Goal: Check status: Check status

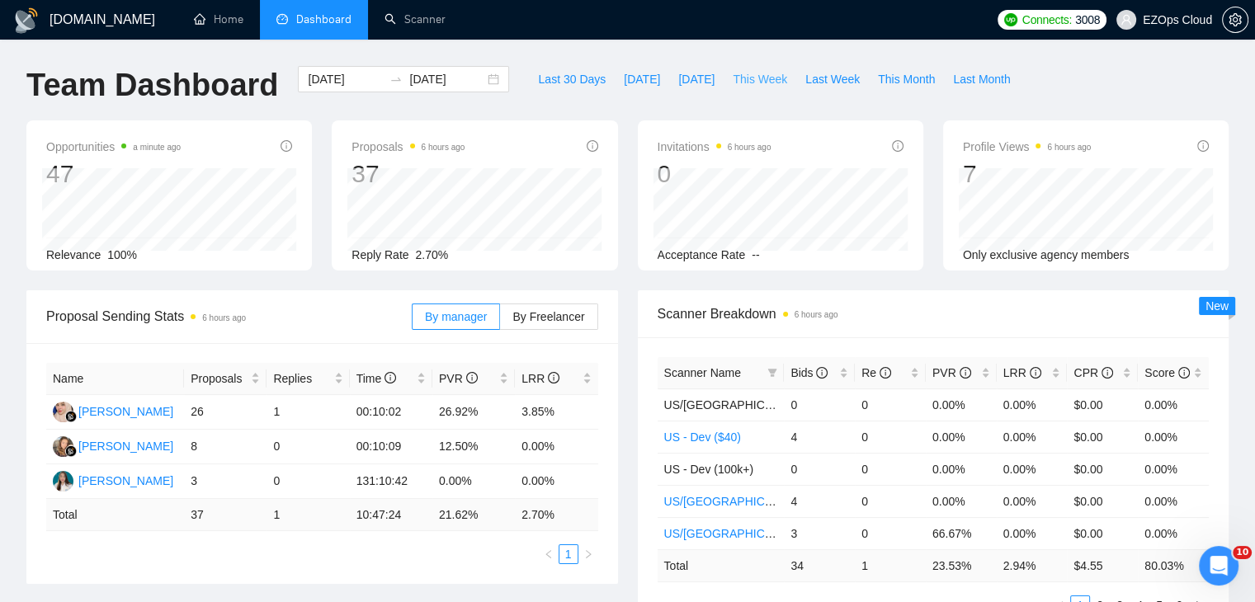
click at [739, 73] on span "This Week" at bounding box center [760, 79] width 54 height 18
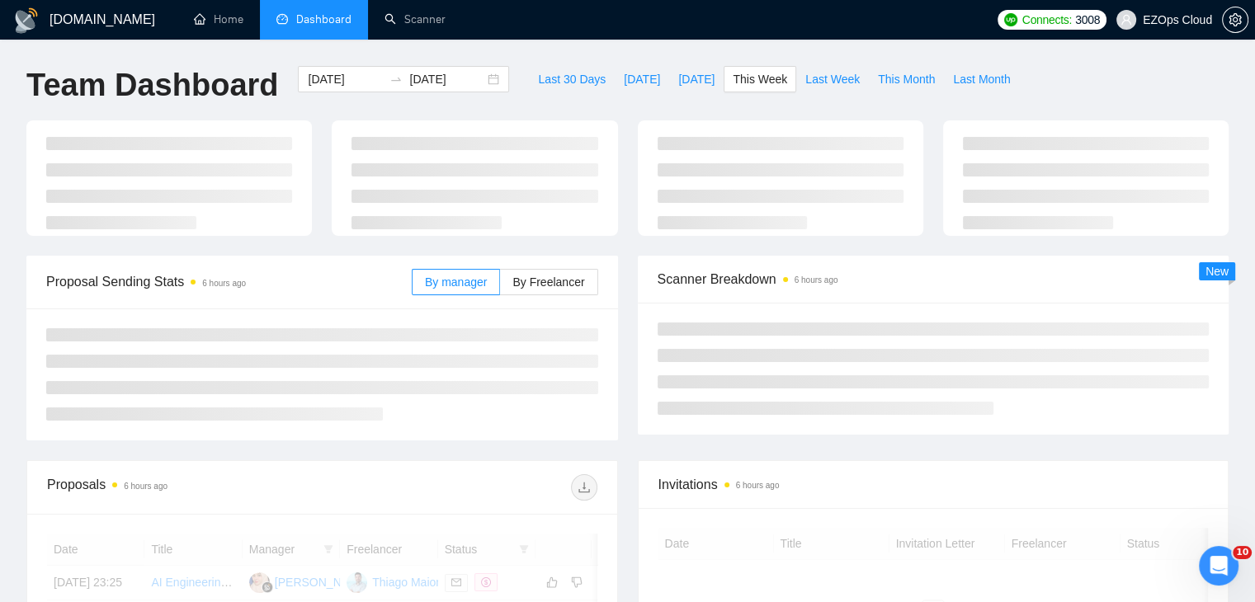
type input "[DATE]"
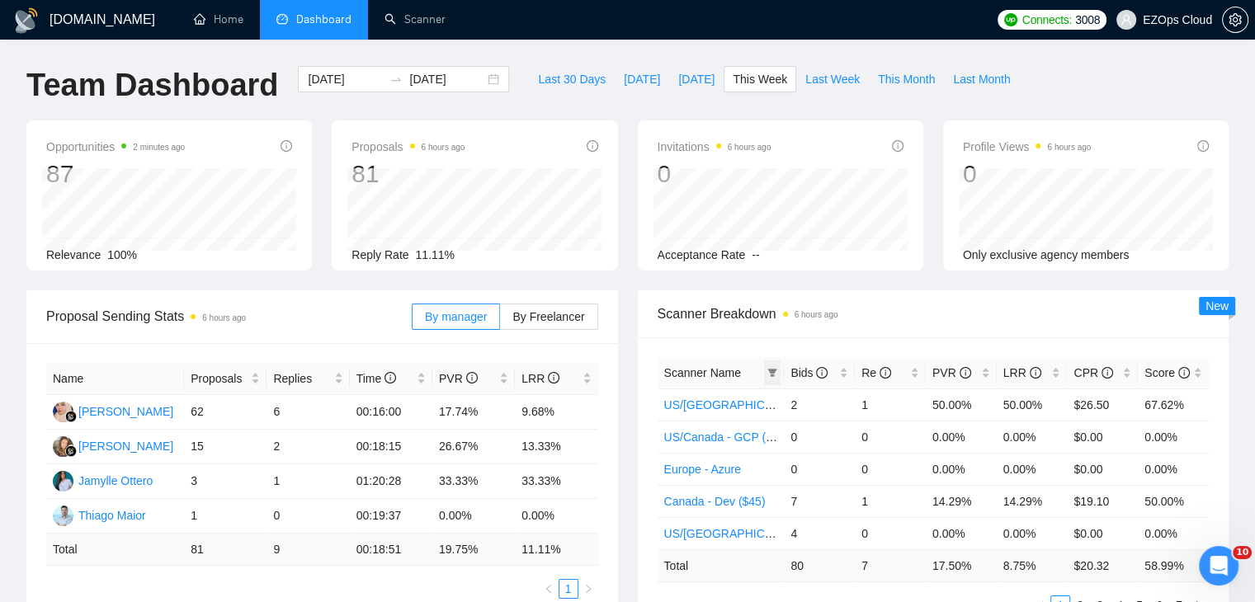
click at [776, 368] on icon "filter" at bounding box center [772, 373] width 10 height 10
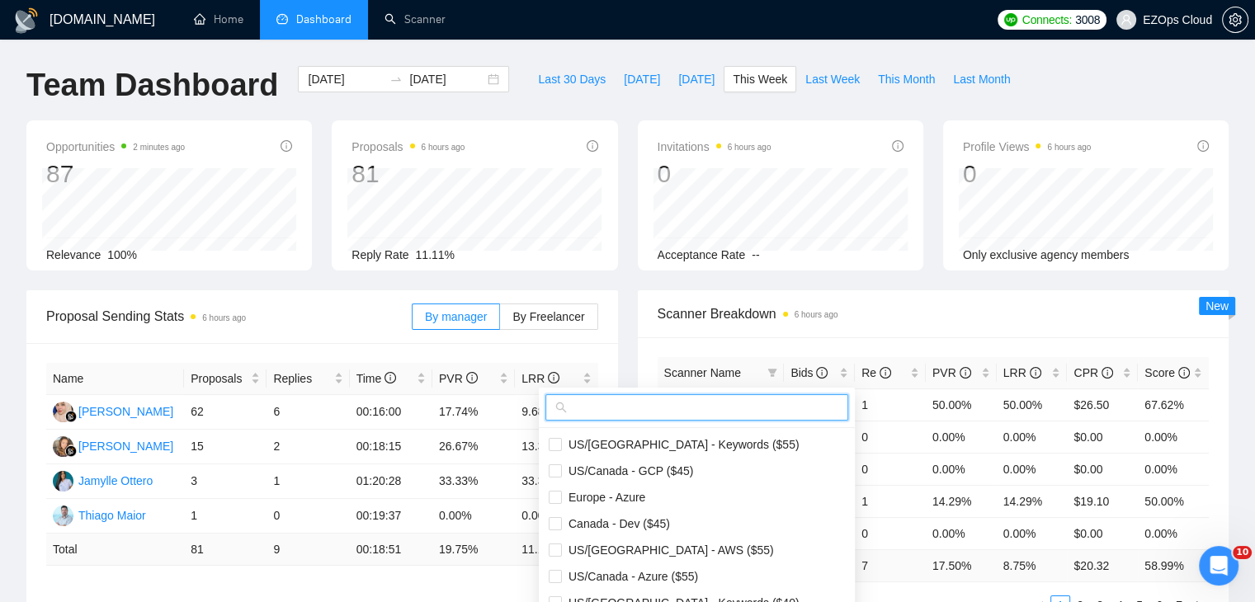
click at [752, 403] on input "text" at bounding box center [704, 407] width 268 height 18
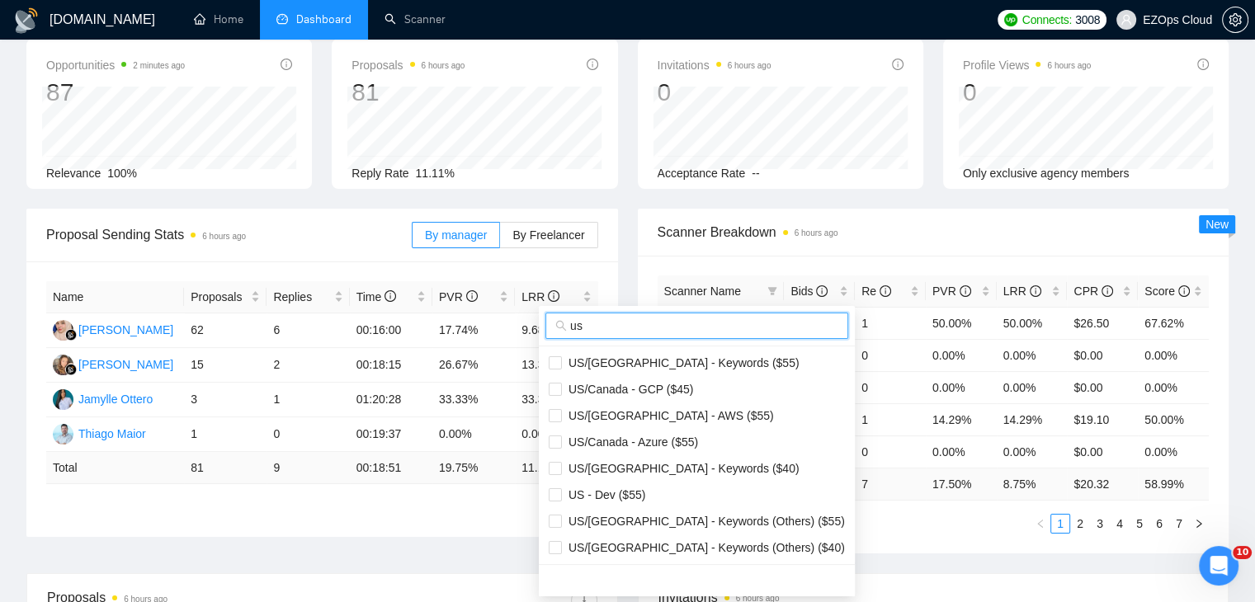
scroll to position [82, 0]
type input "us"
click at [668, 370] on span "US/[GEOGRAPHIC_DATA] - Keywords ($55)" at bounding box center [697, 362] width 296 height 18
checkbox input "true"
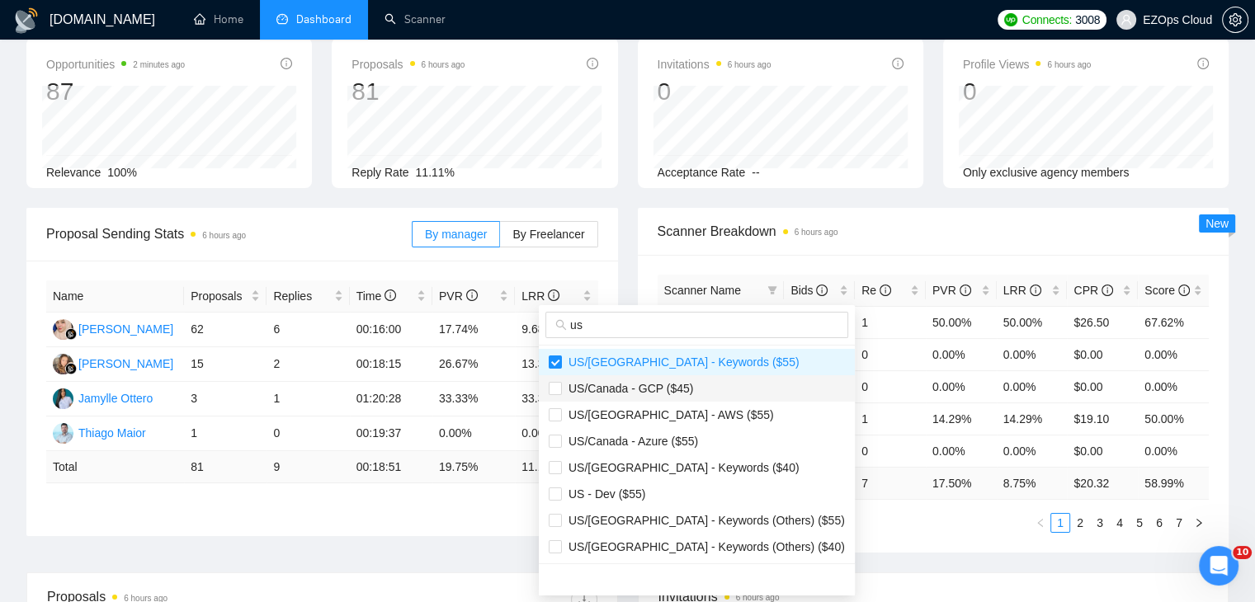
click at [676, 392] on span "US/Canada - GCP ($45)" at bounding box center [627, 388] width 131 height 13
checkbox input "true"
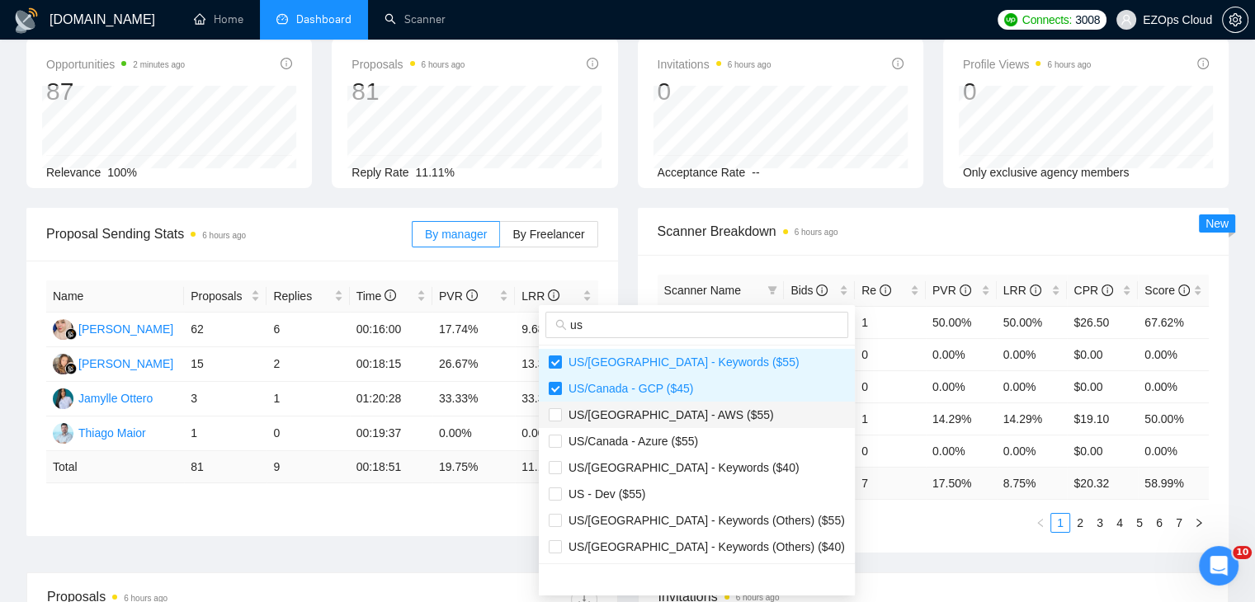
click at [683, 417] on span "US/[GEOGRAPHIC_DATA] - AWS ($55)" at bounding box center [668, 414] width 212 height 13
checkbox input "true"
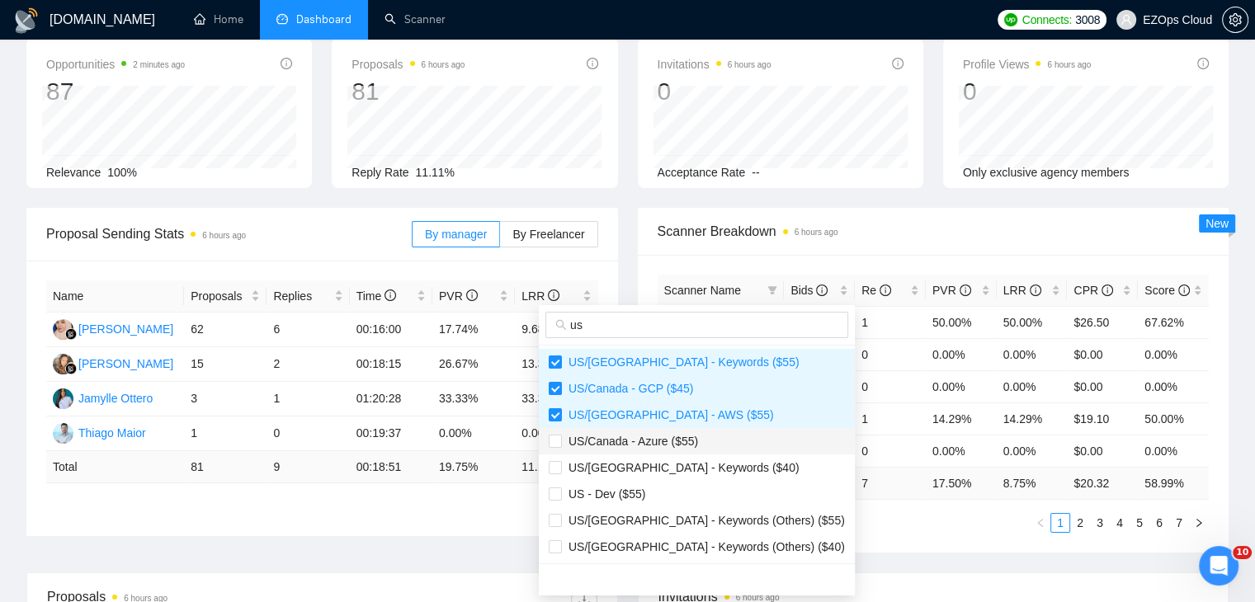
click at [695, 446] on span "US/Canada - Azure ($55)" at bounding box center [697, 441] width 296 height 18
checkbox input "true"
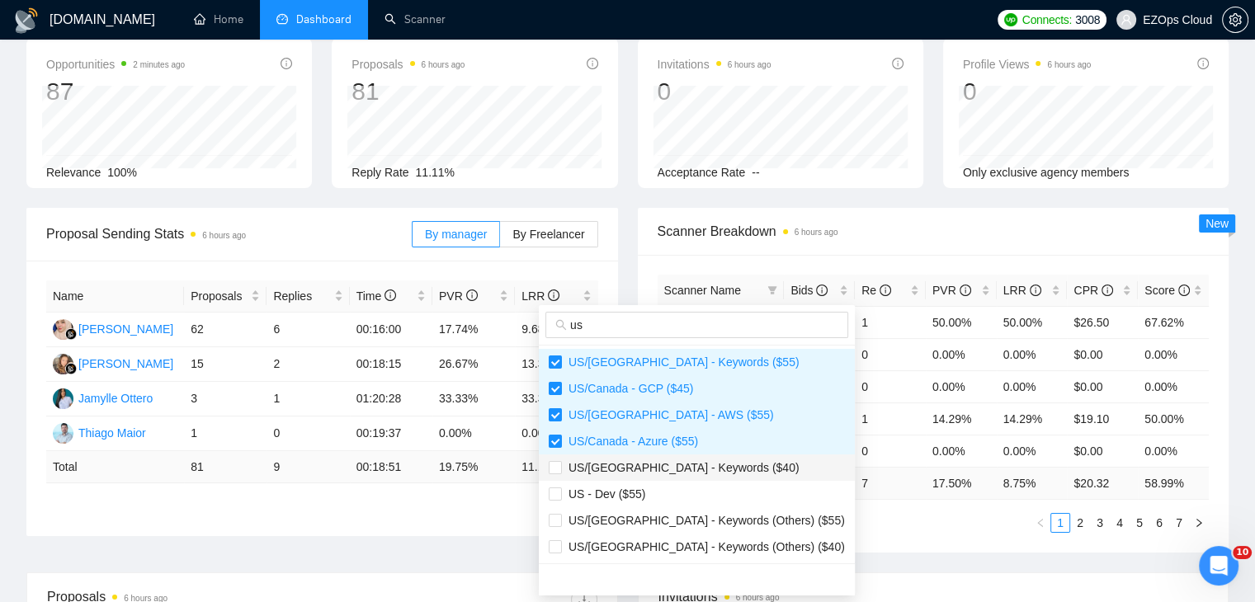
click at [698, 468] on span "US/[GEOGRAPHIC_DATA] - Keywords ($40)" at bounding box center [681, 467] width 238 height 13
checkbox input "true"
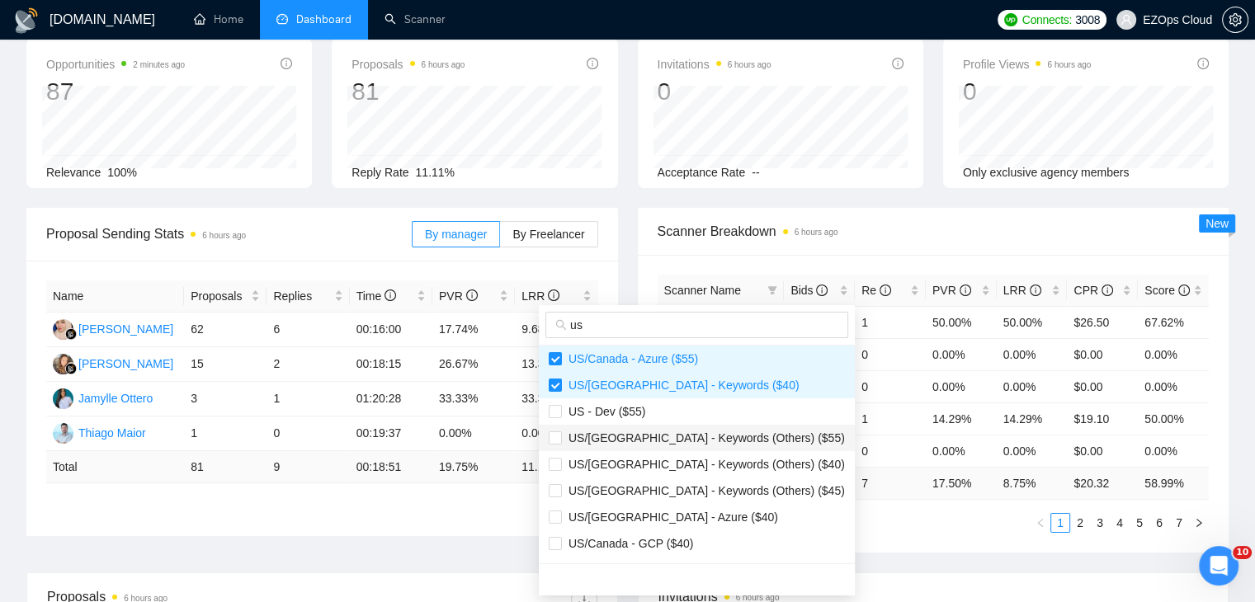
scroll to position [165, 0]
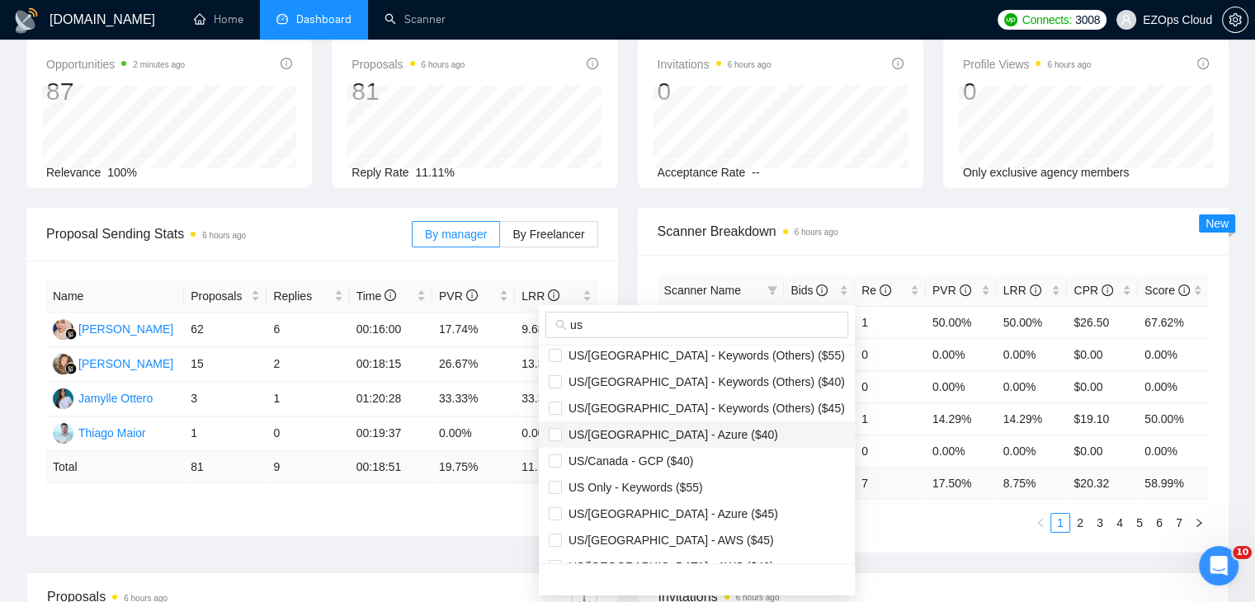
click at [680, 438] on span "US/[GEOGRAPHIC_DATA] - Azure ($40)" at bounding box center [670, 434] width 216 height 13
checkbox input "true"
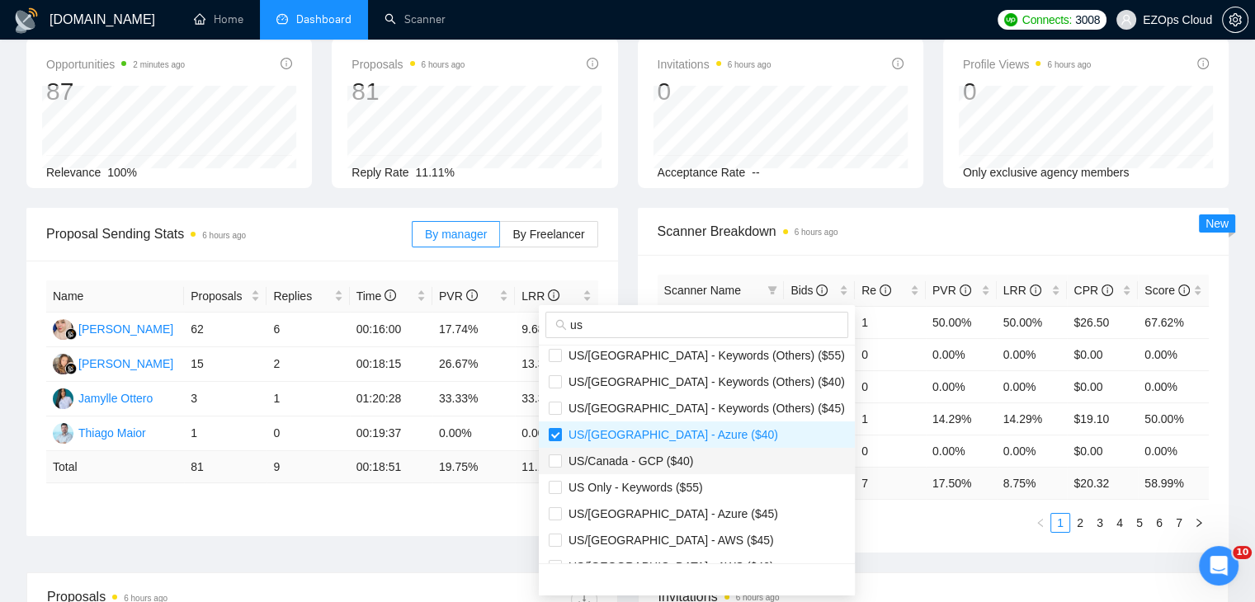
click at [688, 462] on span "US/Canada - GCP ($40)" at bounding box center [697, 461] width 296 height 18
checkbox input "true"
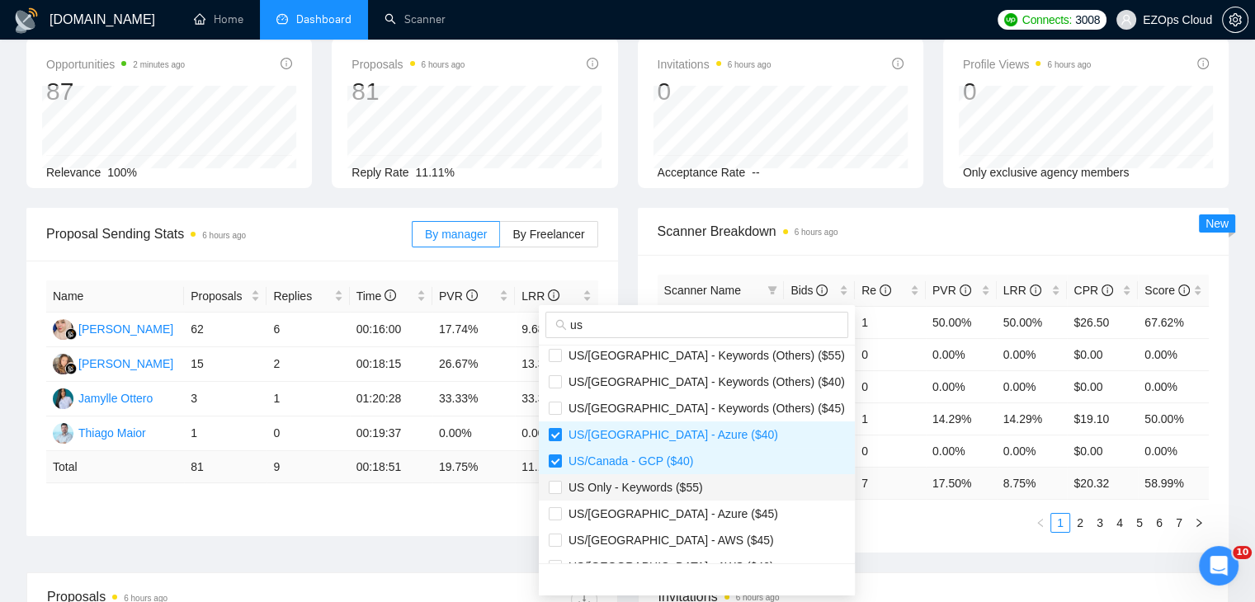
click at [694, 491] on span "US Only - Keywords ($55)" at bounding box center [632, 487] width 141 height 13
checkbox input "true"
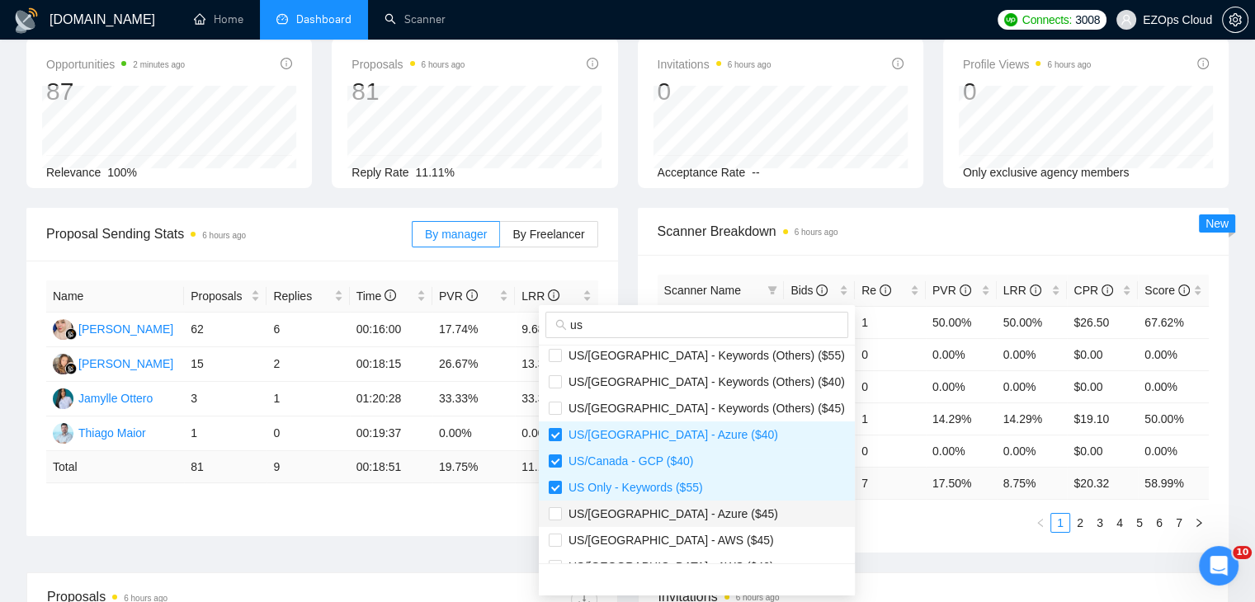
click at [703, 515] on span "US/[GEOGRAPHIC_DATA] - Azure ($45)" at bounding box center [697, 514] width 296 height 18
checkbox input "true"
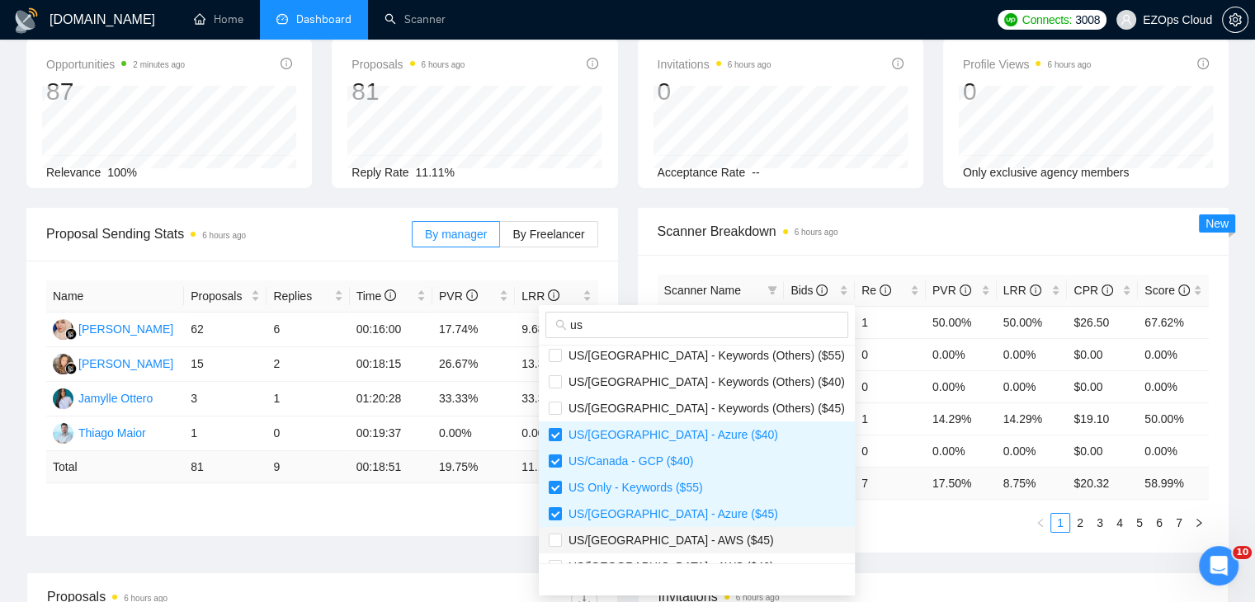
click at [686, 542] on span "US/[GEOGRAPHIC_DATA] - AWS ($45)" at bounding box center [668, 540] width 212 height 13
checkbox input "true"
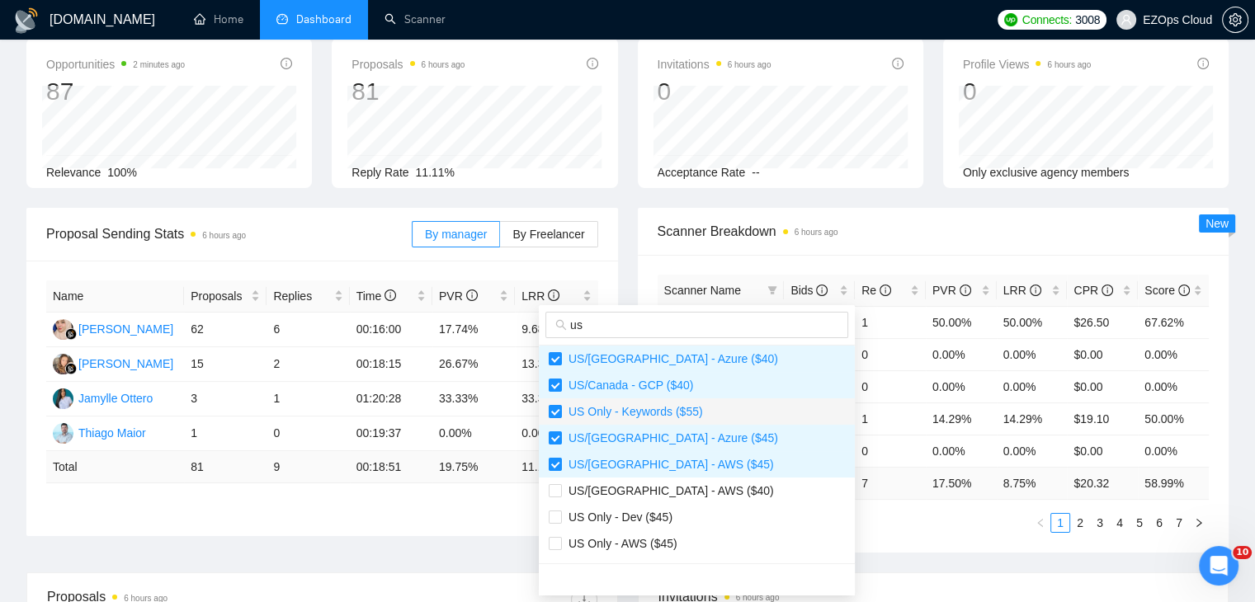
scroll to position [330, 0]
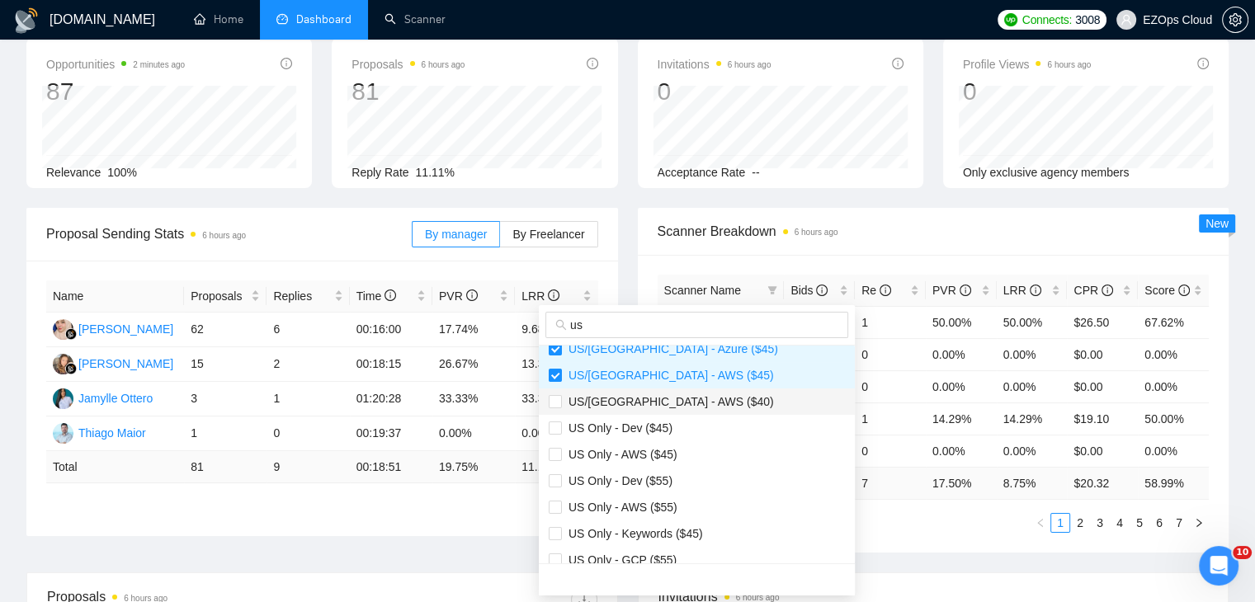
click at [673, 410] on li "US/[GEOGRAPHIC_DATA] - AWS ($40)" at bounding box center [697, 402] width 316 height 26
checkbox input "true"
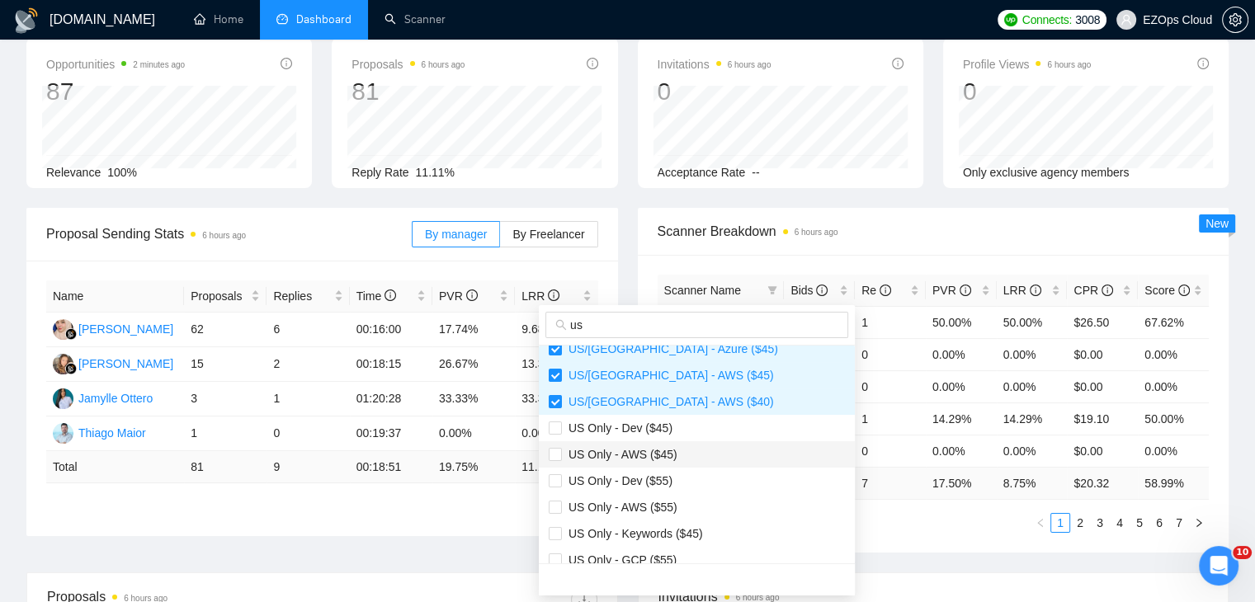
click at [667, 450] on span "US Only - AWS ($45)" at bounding box center [619, 454] width 115 height 13
checkbox input "true"
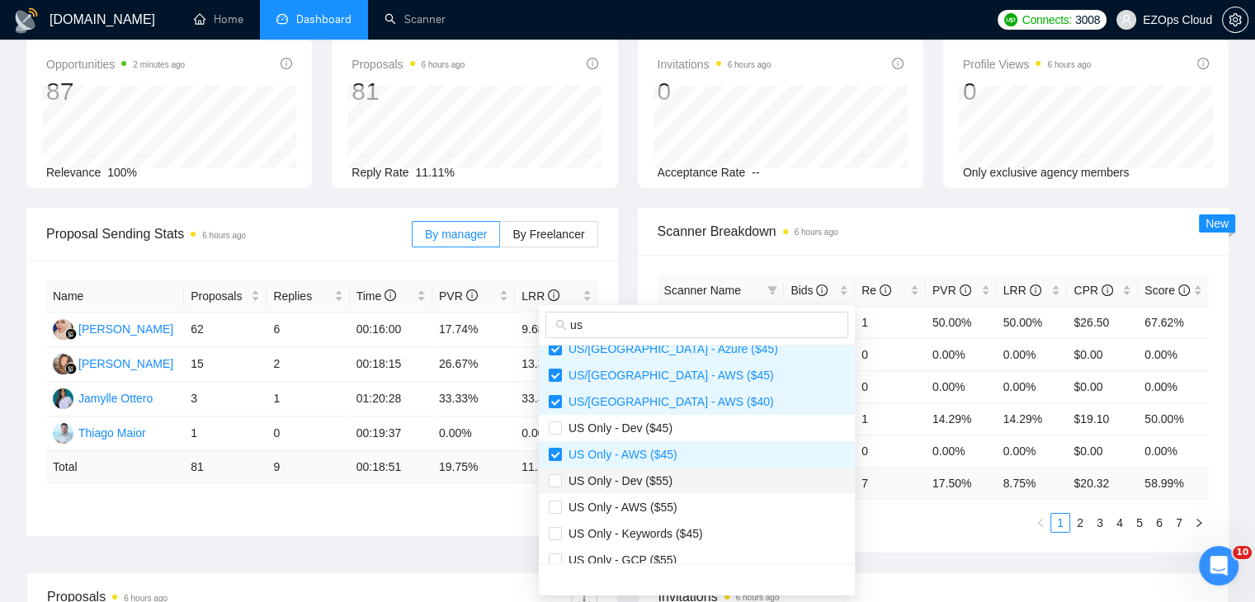
click at [680, 482] on span "US Only - Dev ($55)" at bounding box center [697, 481] width 296 height 18
click at [672, 480] on span "US Only - Dev ($55)" at bounding box center [697, 481] width 296 height 18
checkbox input "false"
click at [685, 515] on span "US Only - AWS ($55)" at bounding box center [697, 507] width 296 height 18
checkbox input "true"
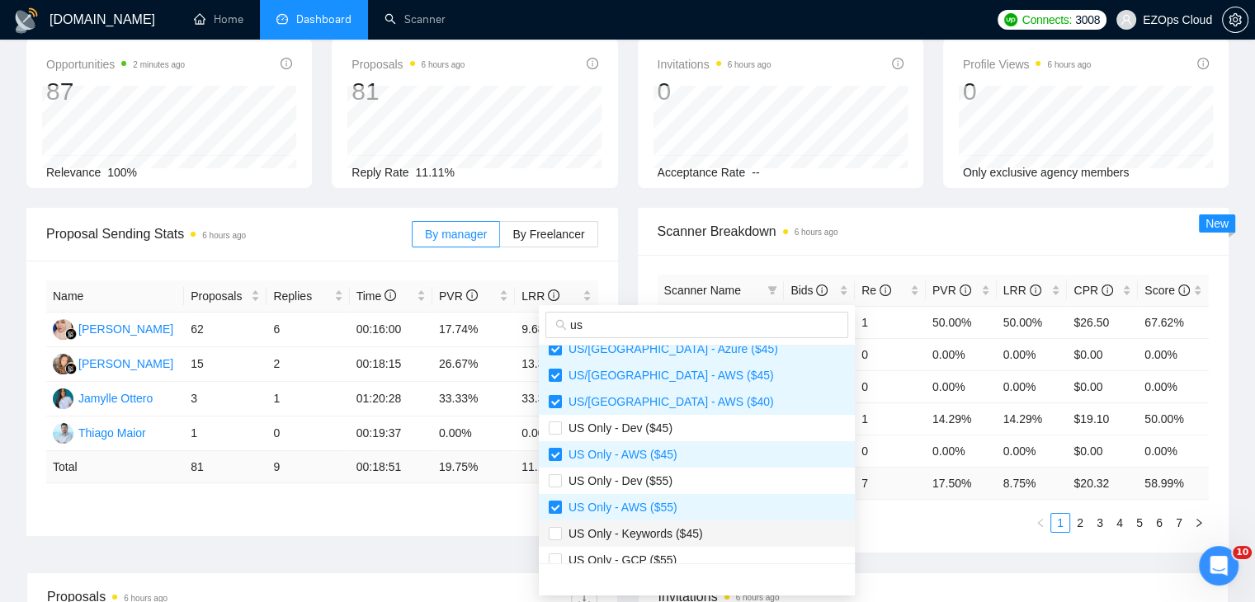
click at [686, 536] on span "US Only - Keywords ($45)" at bounding box center [632, 533] width 141 height 13
checkbox input "true"
click at [688, 554] on span "US Only - GCP ($55)" at bounding box center [697, 560] width 296 height 18
checkbox input "true"
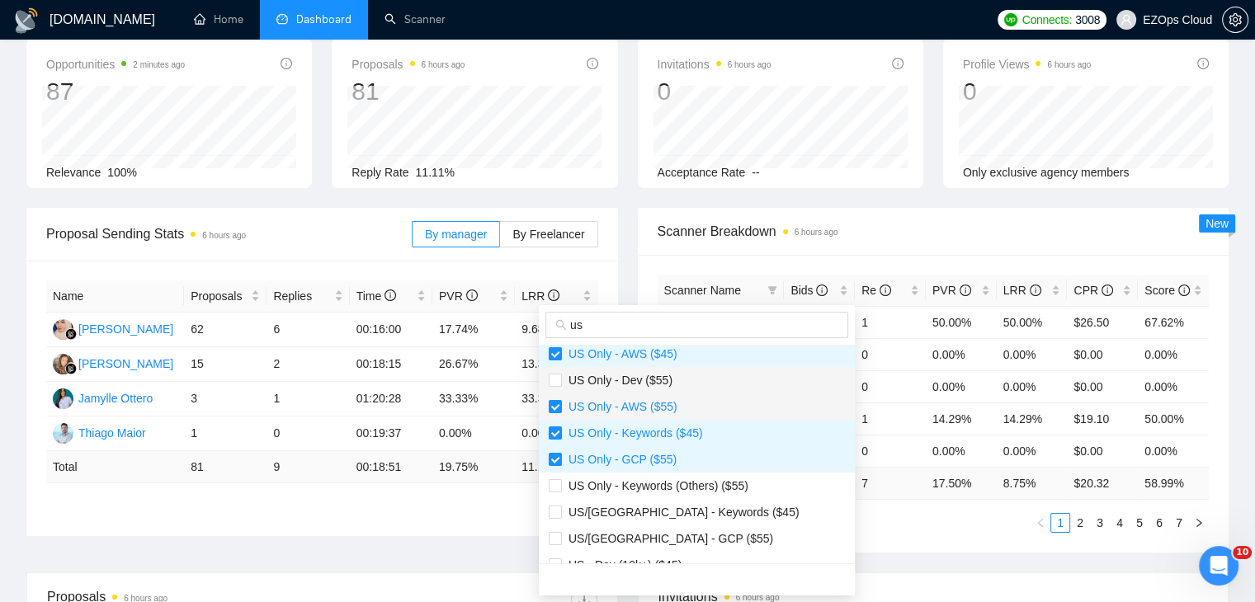
scroll to position [449, 0]
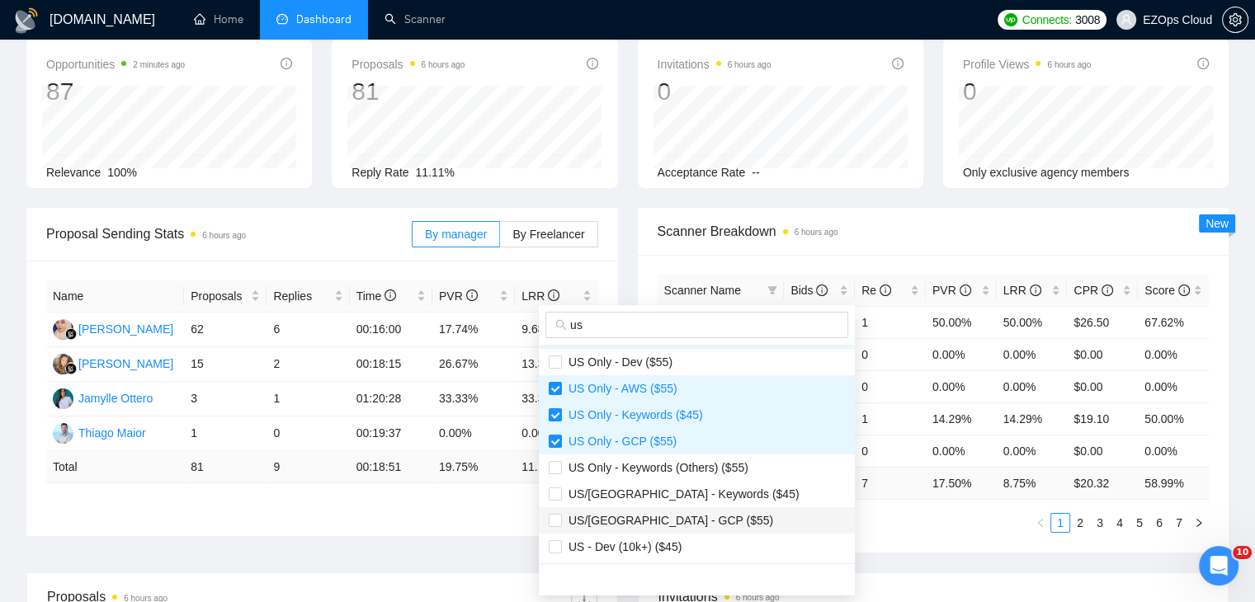
click at [679, 519] on span "US/[GEOGRAPHIC_DATA] - GCP ($55)" at bounding box center [667, 520] width 211 height 13
checkbox input "true"
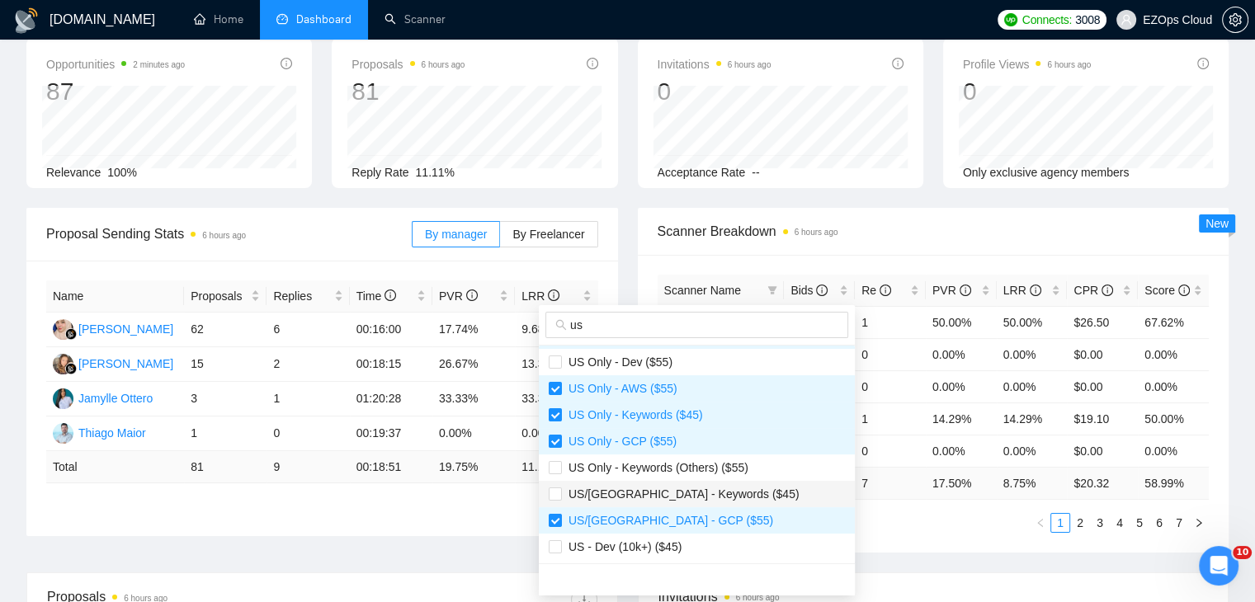
click at [680, 498] on span "US/[GEOGRAPHIC_DATA] - Keywords ($45)" at bounding box center [681, 494] width 238 height 13
checkbox input "true"
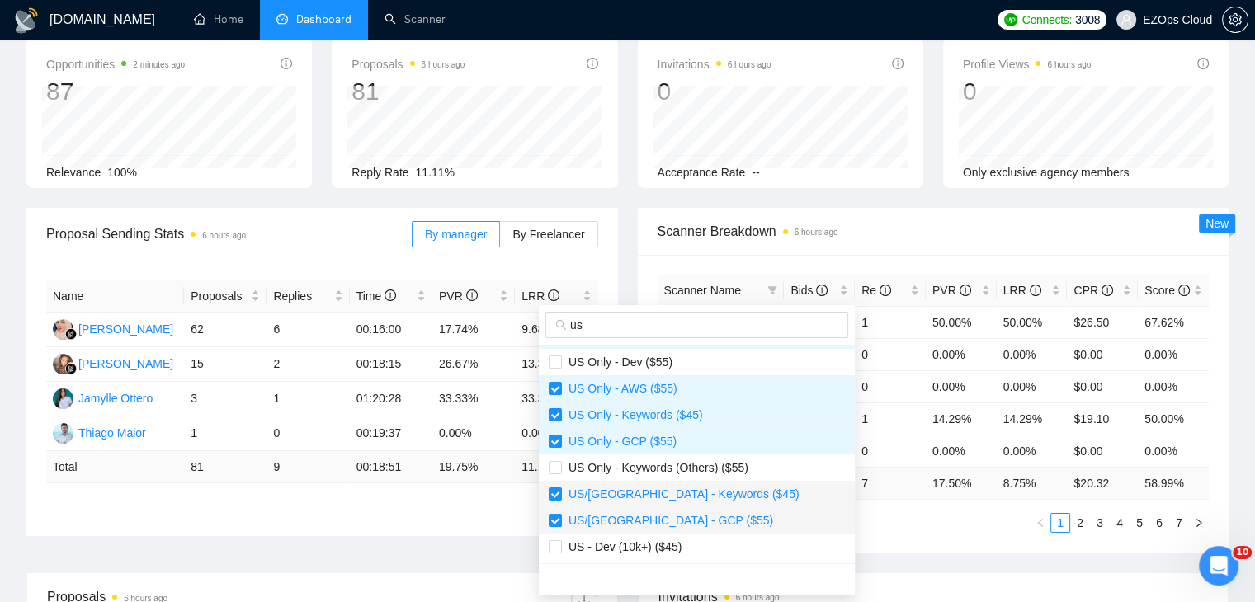
scroll to position [247, 0]
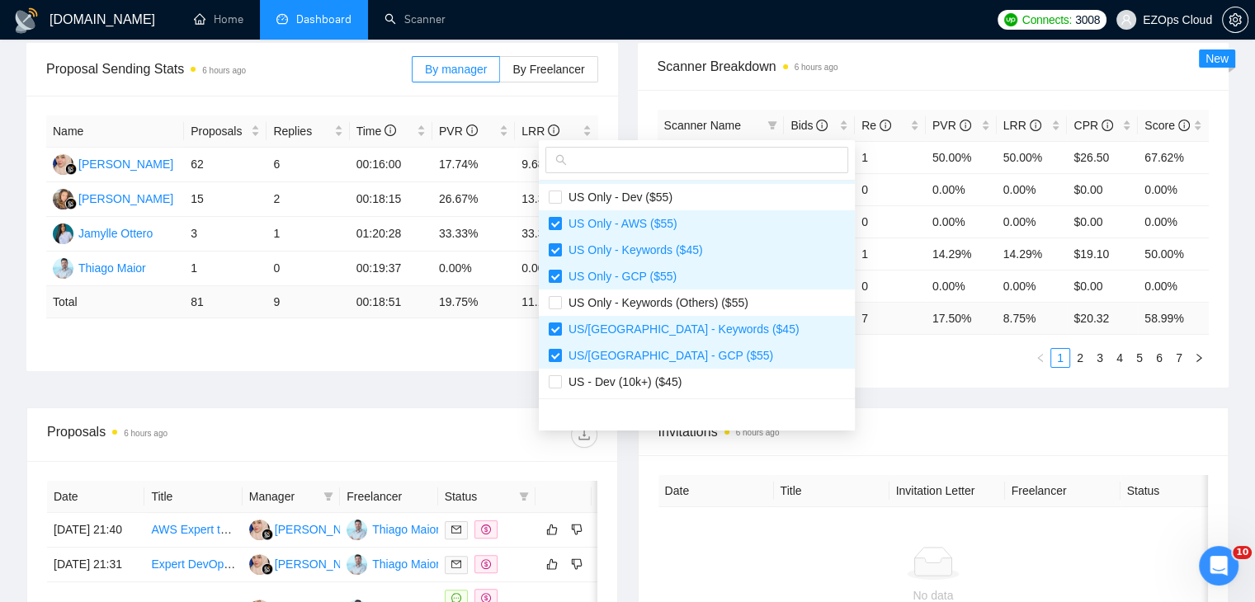
click at [835, 391] on div "Proposal Sending Stats 6 hours ago By manager By Freelancer Name Proposals Repl…" at bounding box center [627, 225] width 1222 height 365
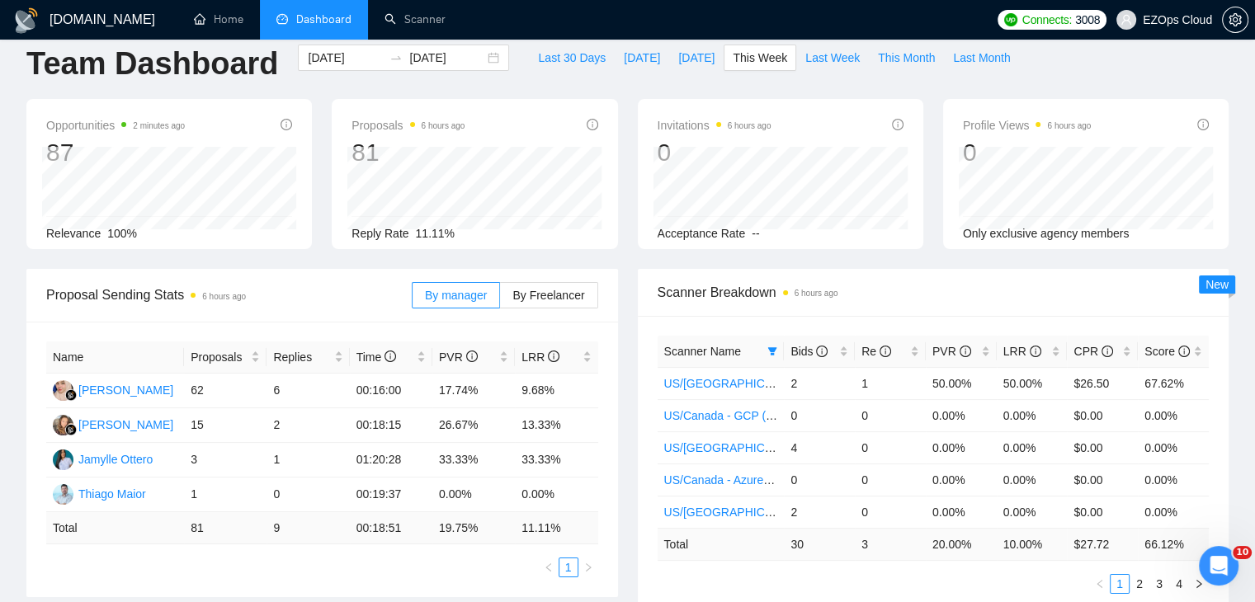
scroll to position [0, 0]
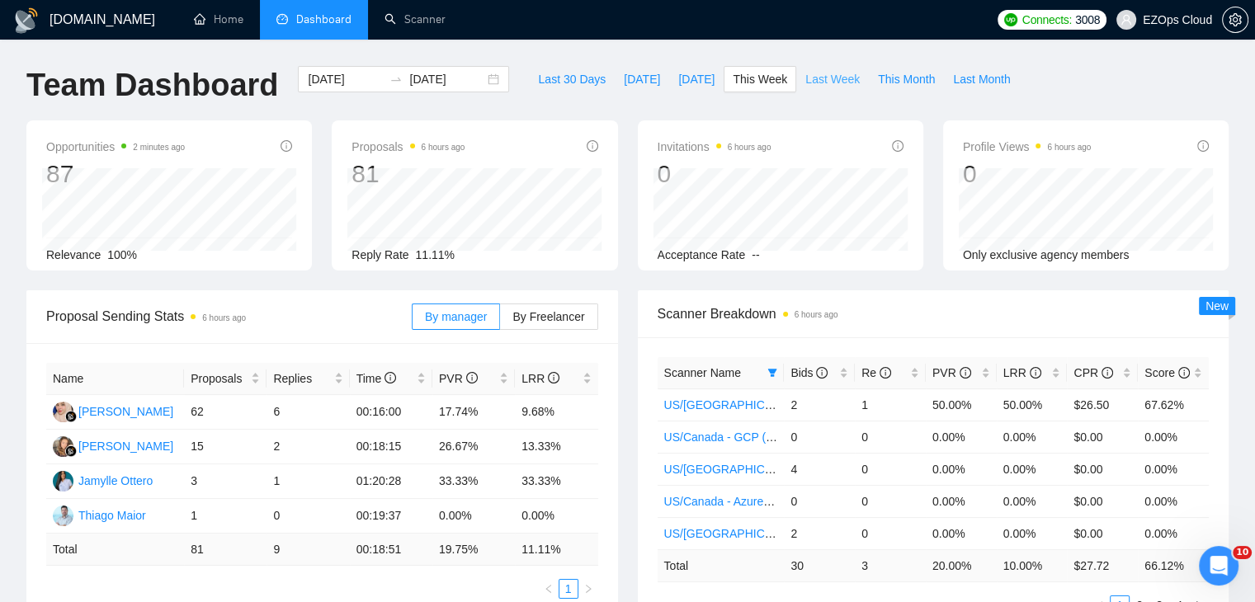
click at [813, 83] on span "Last Week" at bounding box center [832, 79] width 54 height 18
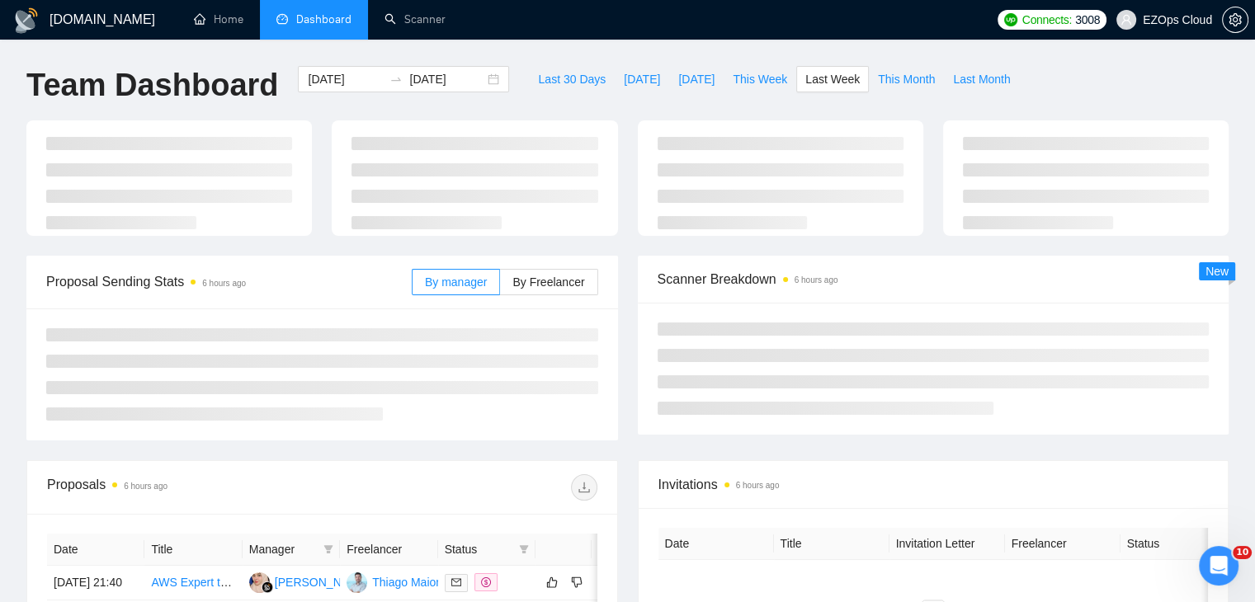
type input "[DATE]"
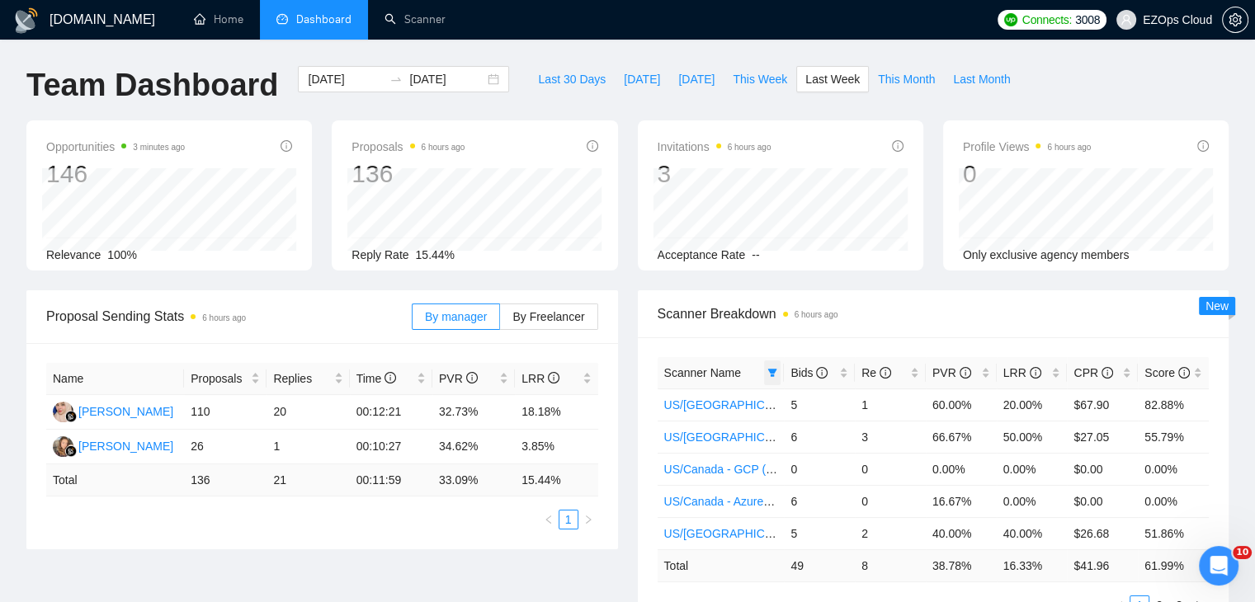
click at [775, 365] on span at bounding box center [772, 373] width 16 height 25
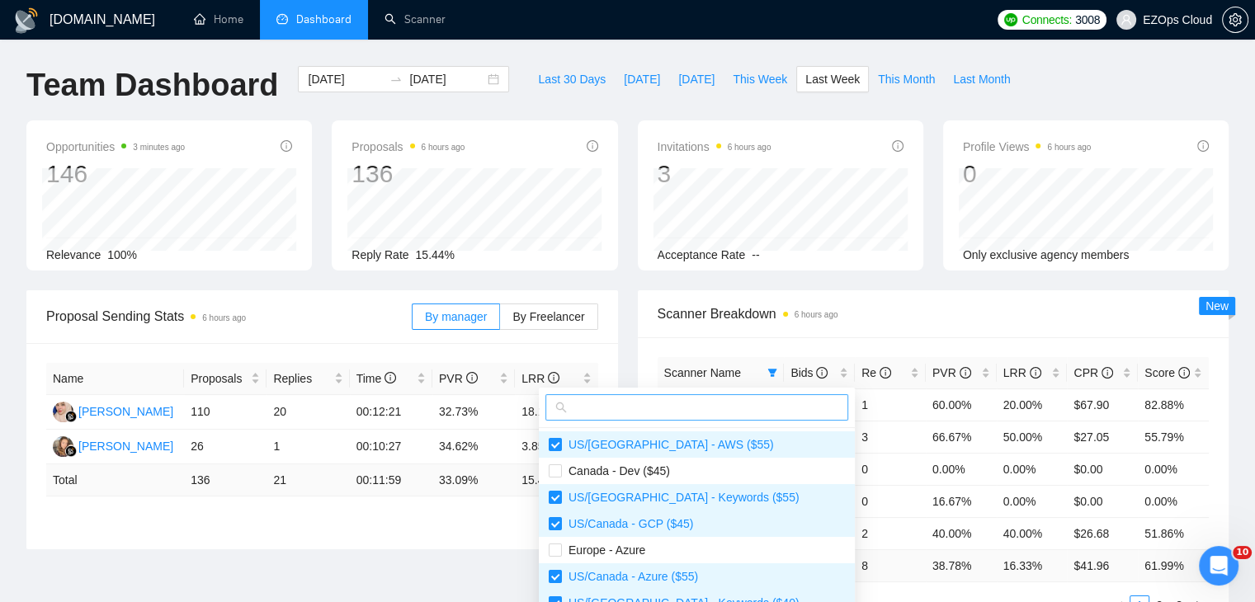
click at [688, 410] on input "text" at bounding box center [704, 407] width 268 height 18
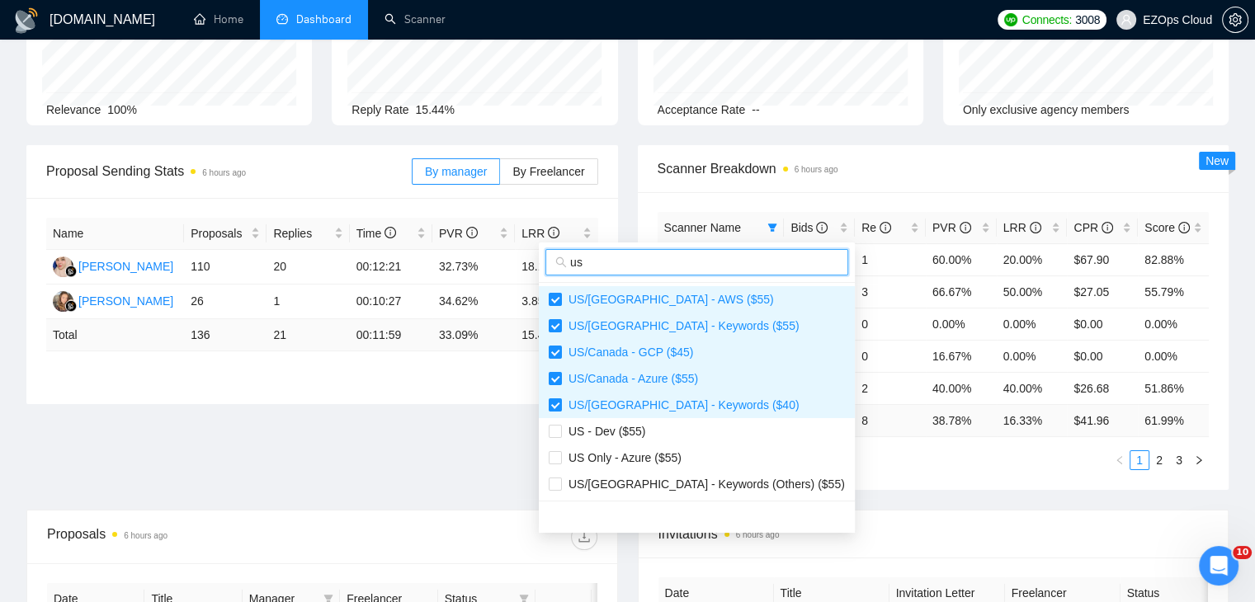
scroll to position [165, 0]
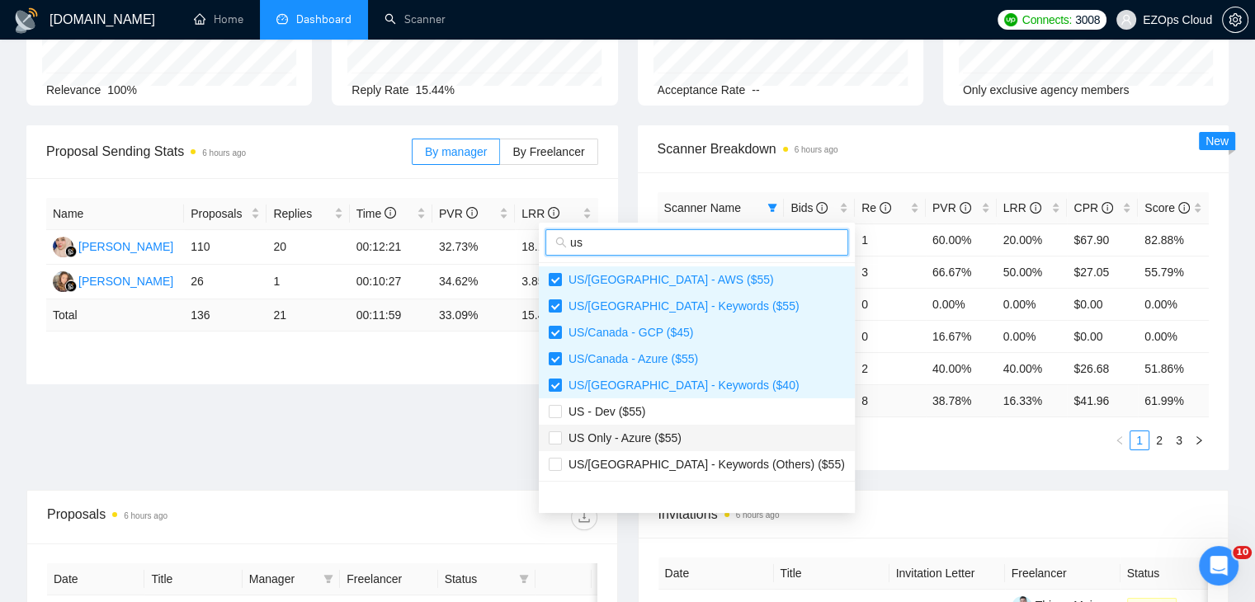
type input "us"
click at [671, 439] on span "US Only - Azure ($55)" at bounding box center [622, 437] width 120 height 13
checkbox input "true"
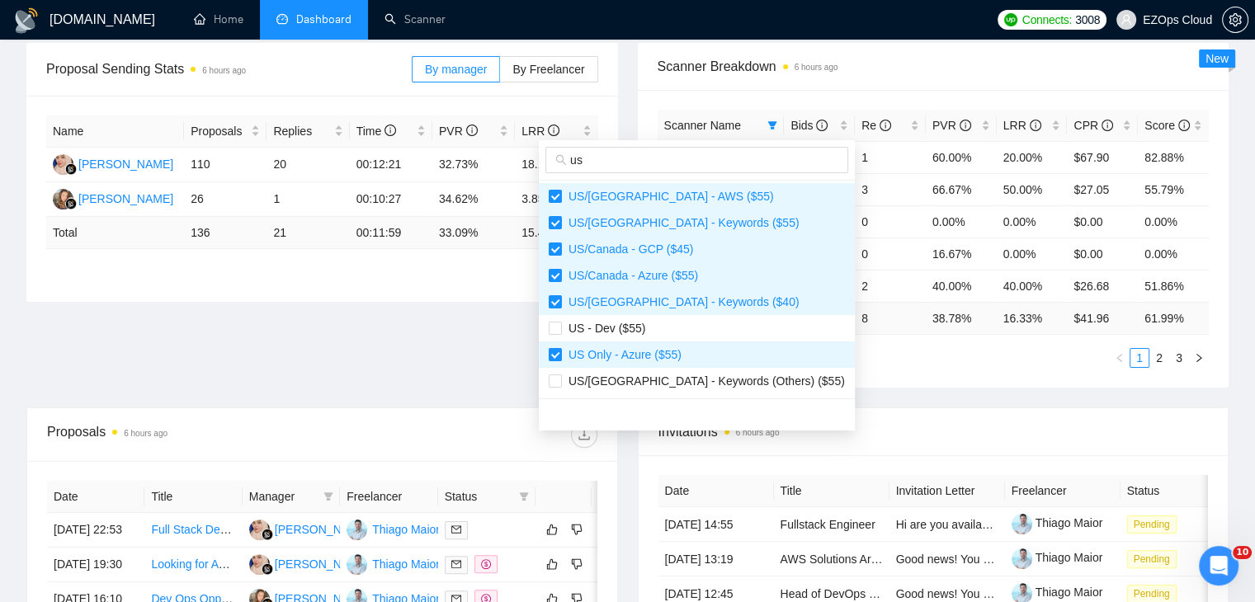
scroll to position [0, 0]
click at [947, 422] on span "Invitations 6 hours ago" at bounding box center [933, 432] width 550 height 21
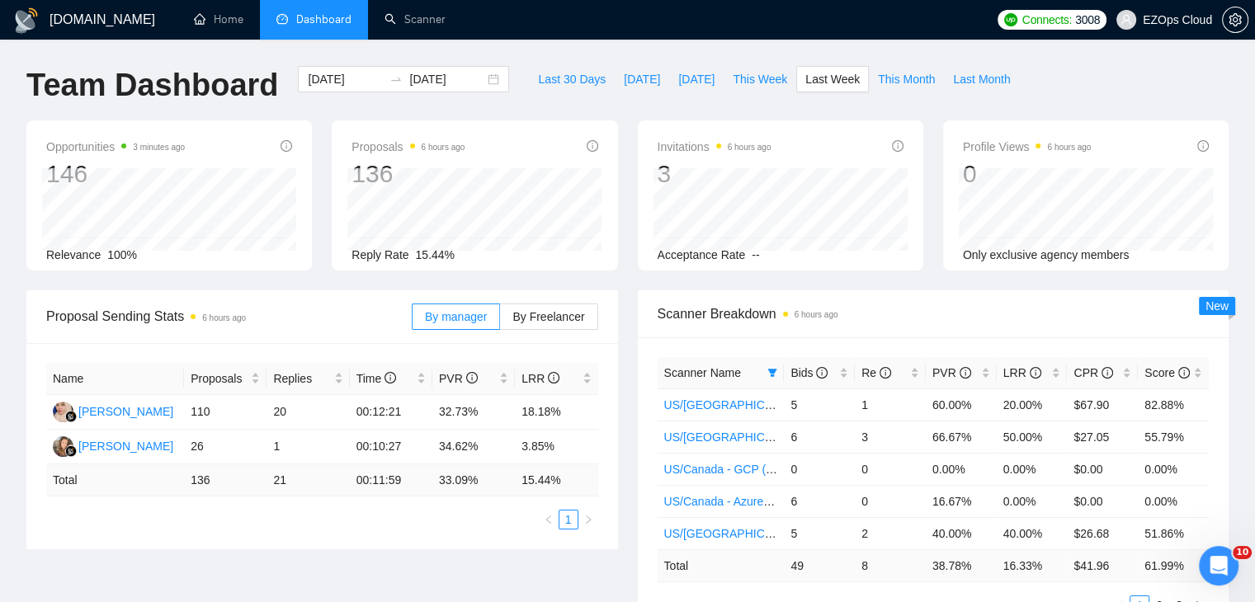
click at [767, 73] on span "This Week" at bounding box center [760, 79] width 54 height 18
type input "[DATE]"
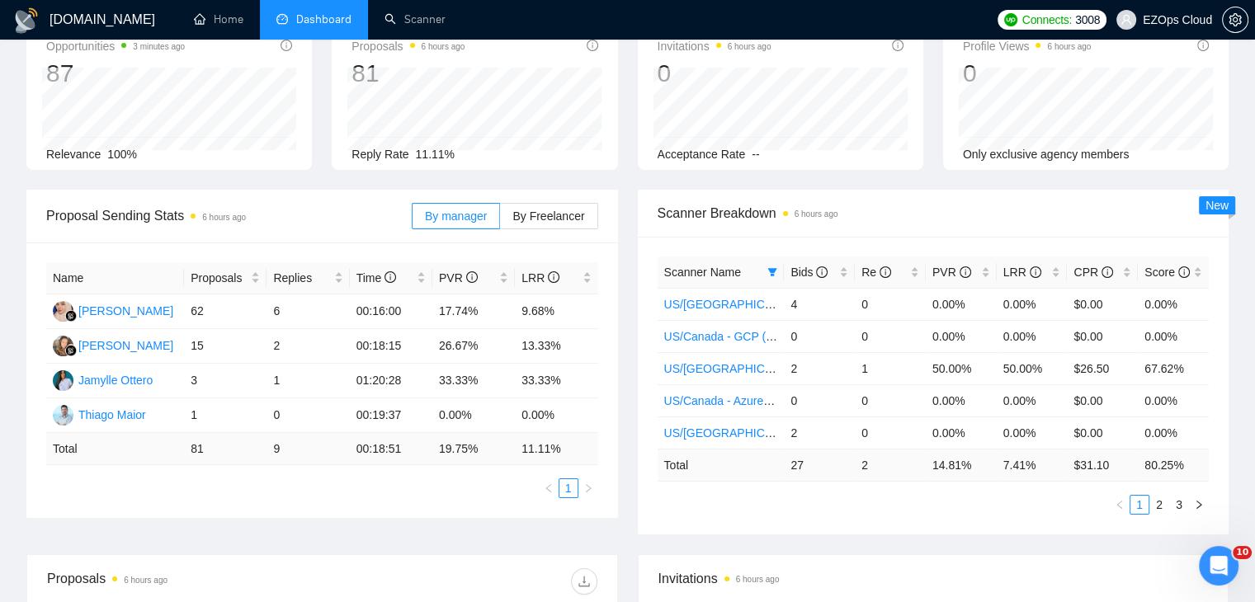
scroll to position [82, 0]
